Goal: Go to known website: Access a specific website the user already knows

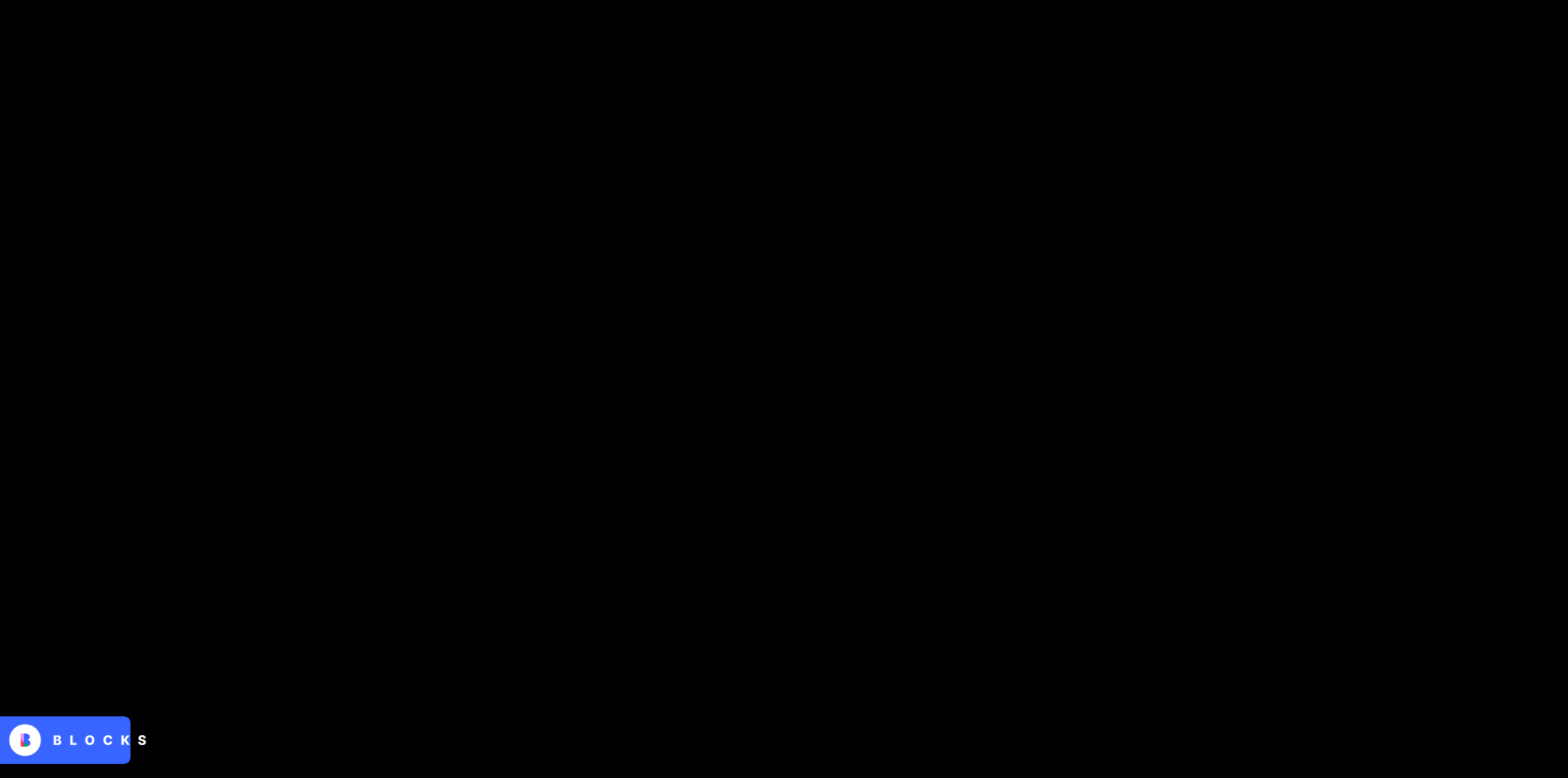
scroll to position [82, 0]
